Goal: Transaction & Acquisition: Purchase product/service

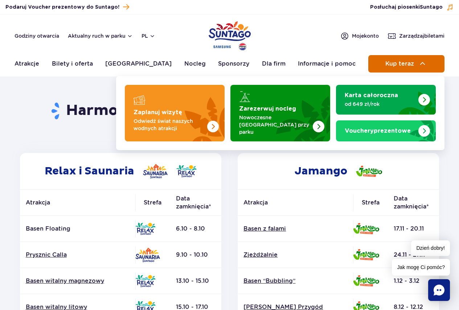
click at [395, 69] on button "Kup teraz" at bounding box center [406, 63] width 76 height 17
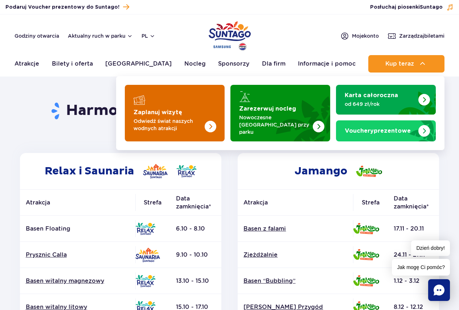
click at [201, 102] on img "Zaplanuj wizytę" at bounding box center [196, 113] width 58 height 57
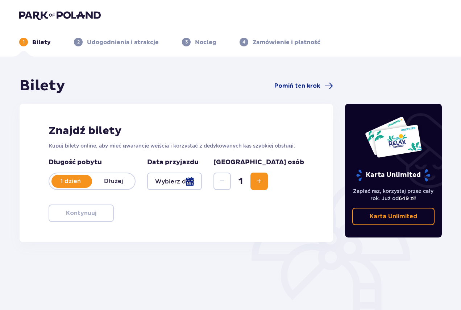
click at [175, 176] on div at bounding box center [174, 181] width 55 height 17
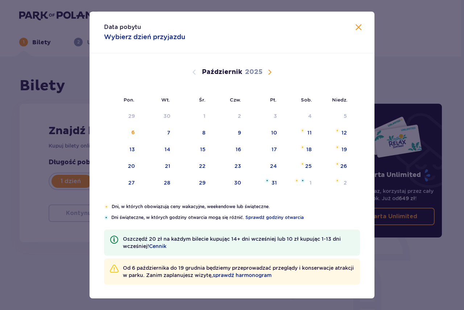
drag, startPoint x: 271, startPoint y: 74, endPoint x: 276, endPoint y: 141, distance: 67.6
click at [276, 141] on div "[DATE] 1 2 3 4 5 6 7 8 9 10 11 12 13 14 15 16 17 18 19 20 21 22 23 24 25 26 27 …" at bounding box center [232, 128] width 285 height 150
click at [278, 165] on div "24" at bounding box center [264, 167] width 36 height 16
type input "[DATE]"
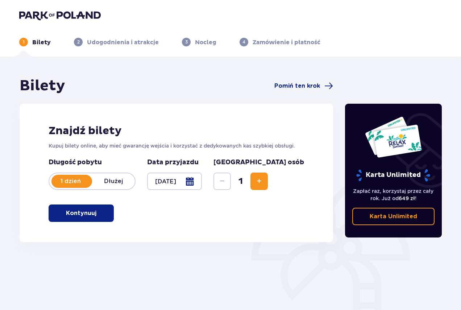
click at [268, 185] on button "Zwiększ" at bounding box center [259, 181] width 17 height 17
click at [98, 212] on span "button" at bounding box center [98, 213] width 9 height 9
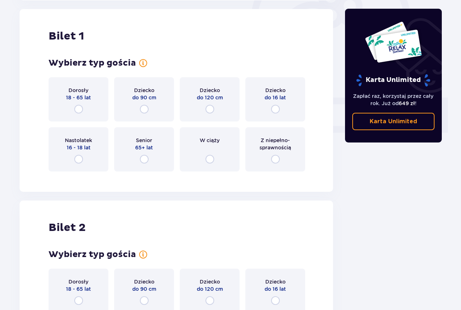
scroll to position [242, 0]
click at [83, 103] on div "Dorosły 18 - 65 lat" at bounding box center [79, 99] width 60 height 44
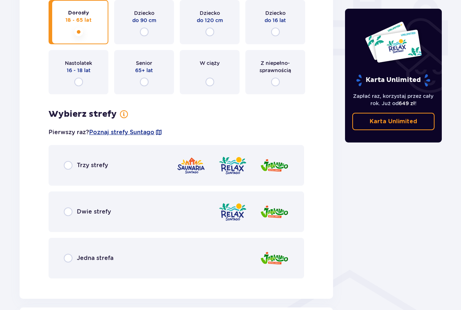
scroll to position [347, 0]
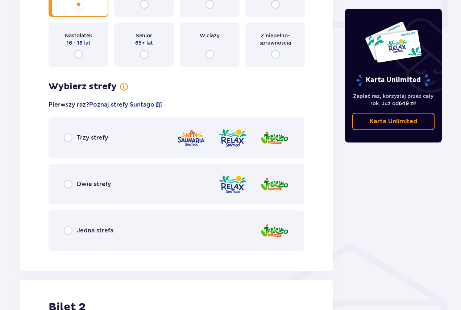
click at [75, 188] on div "Dwie strefy" at bounding box center [87, 184] width 47 height 9
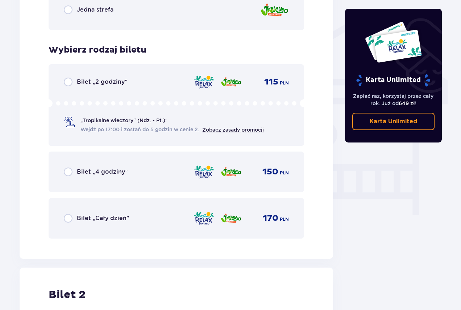
scroll to position [567, 0]
click at [63, 219] on div "Bilet „Cały dzień” 170 PLN" at bounding box center [177, 218] width 256 height 41
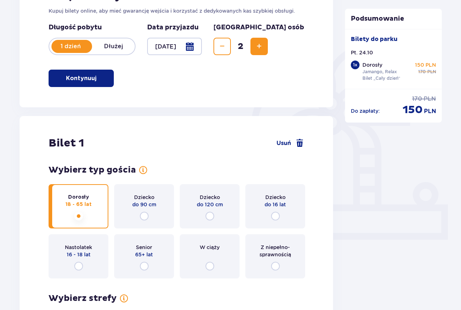
scroll to position [0, 0]
